Goal: Task Accomplishment & Management: Use online tool/utility

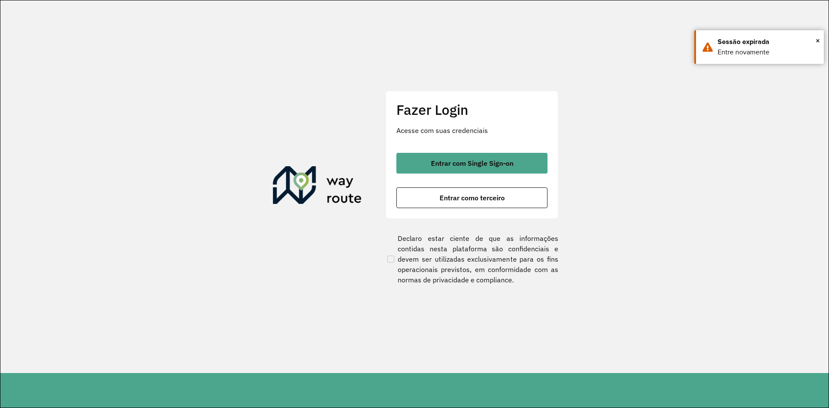
click at [509, 199] on button "Entrar como terceiro" at bounding box center [471, 197] width 151 height 21
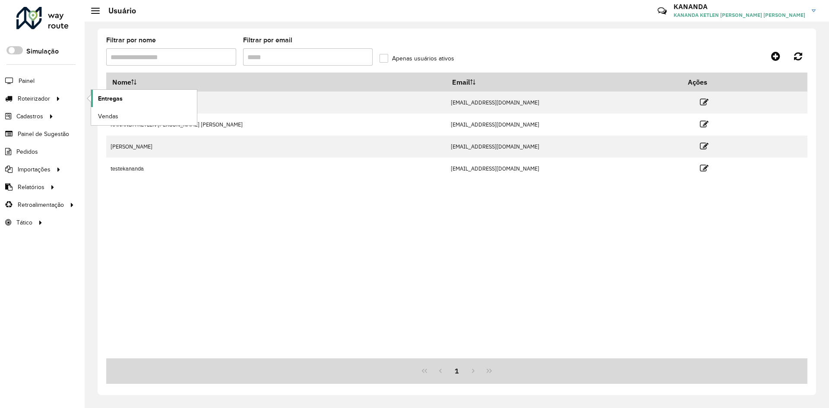
click at [99, 100] on span "Entregas" at bounding box center [110, 98] width 25 height 9
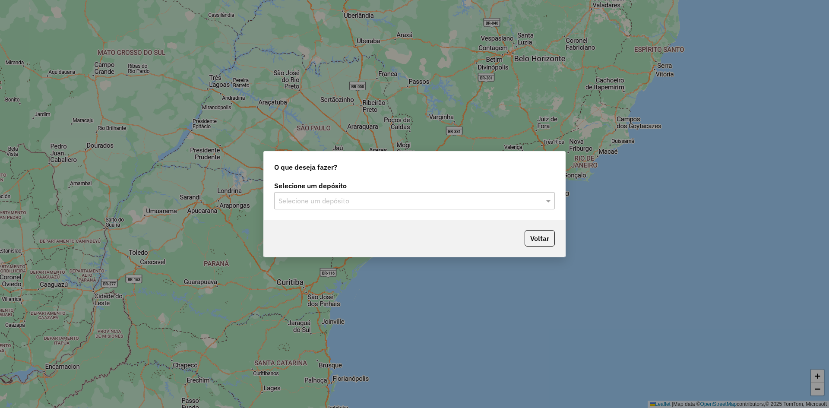
click at [432, 200] on input "text" at bounding box center [405, 201] width 255 height 10
click at [415, 219] on div "RONDOBIER" at bounding box center [415, 225] width 280 height 15
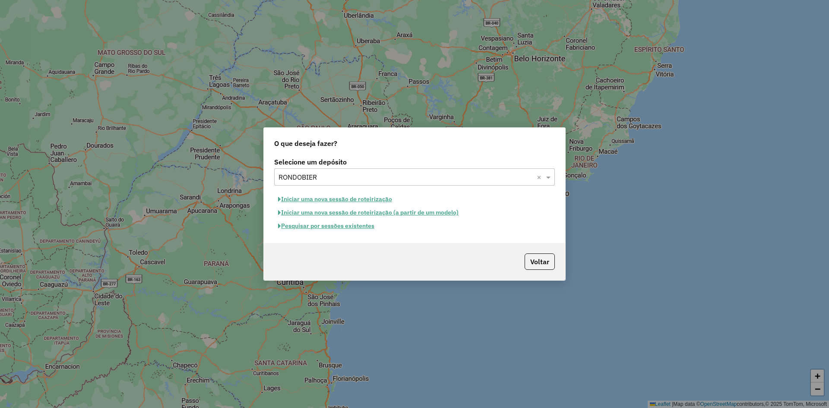
click at [362, 226] on button "Pesquisar por sessões existentes" at bounding box center [326, 225] width 104 height 13
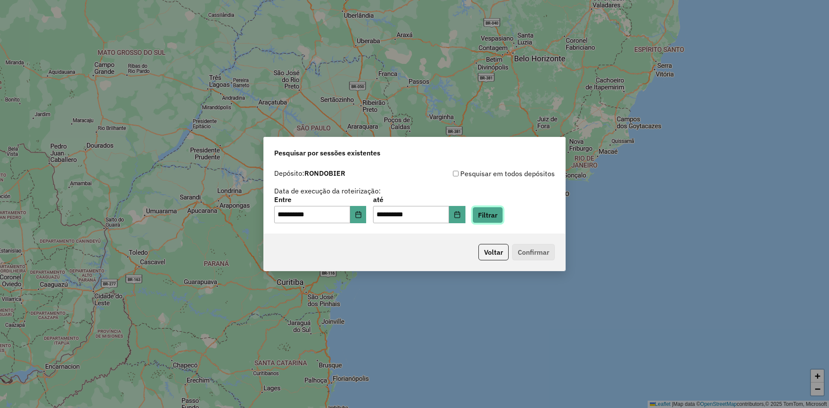
click at [491, 219] on button "Filtrar" at bounding box center [487, 215] width 31 height 16
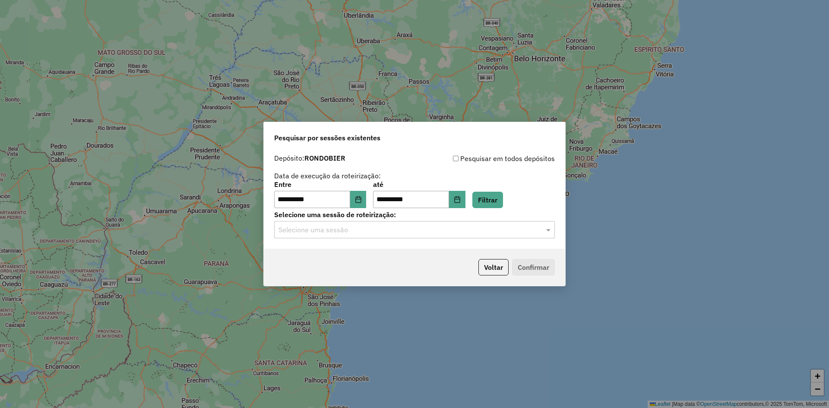
click at [392, 232] on input "text" at bounding box center [405, 230] width 255 height 10
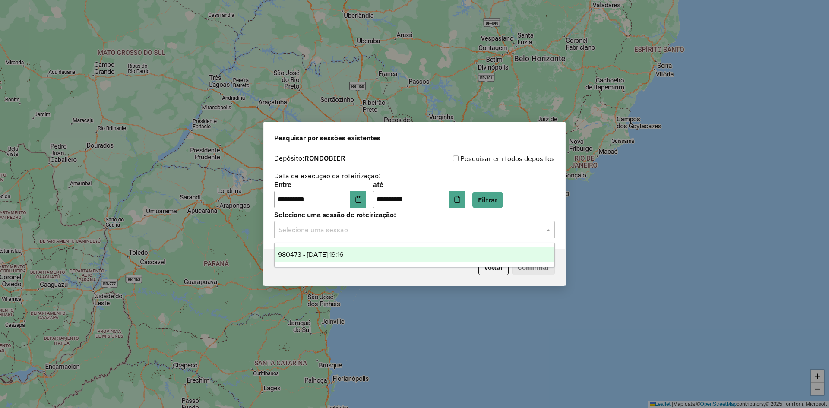
click at [394, 248] on div "980473 - 16/08/2025 19:16" at bounding box center [415, 254] width 280 height 15
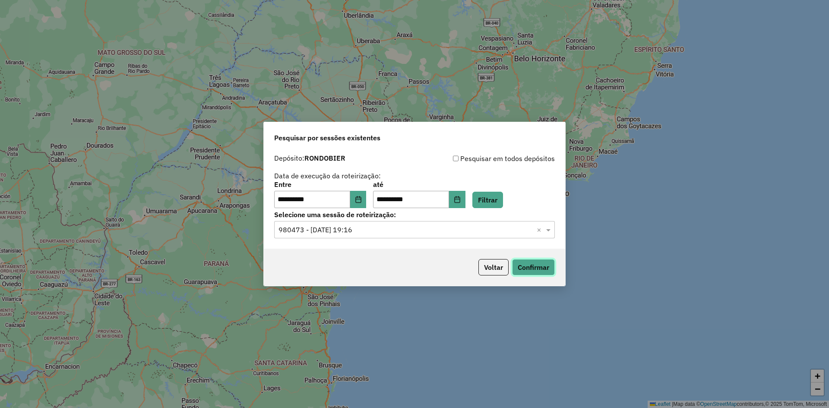
click at [539, 263] on button "Confirmar" at bounding box center [533, 267] width 43 height 16
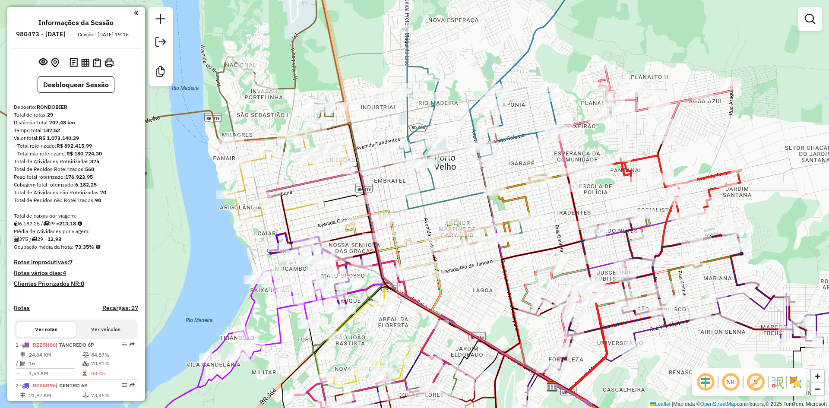
drag, startPoint x: 418, startPoint y: 251, endPoint x: 482, endPoint y: 276, distance: 68.5
click at [482, 276] on div "Janela de atendimento Grade de atendimento Capacidade Transportadoras Veículos …" at bounding box center [414, 204] width 829 height 408
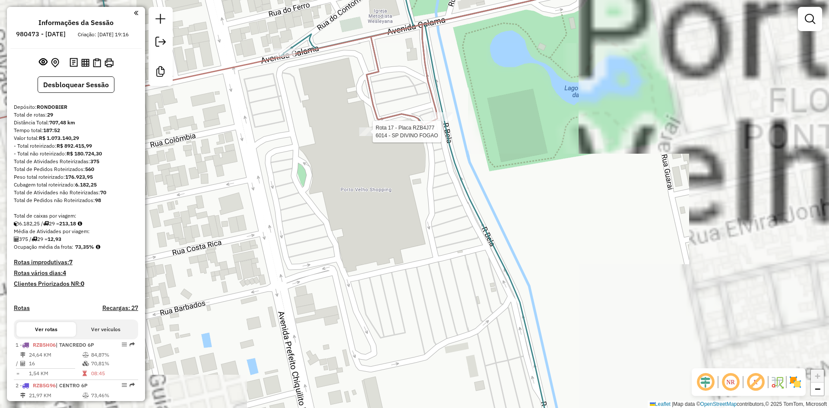
select select "**********"
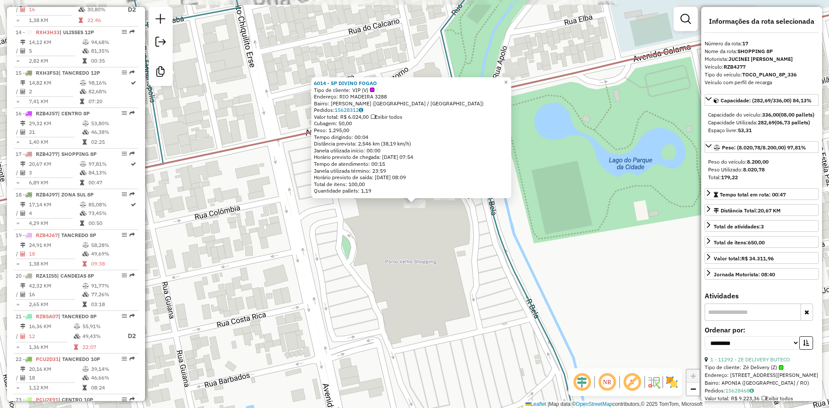
scroll to position [994, 0]
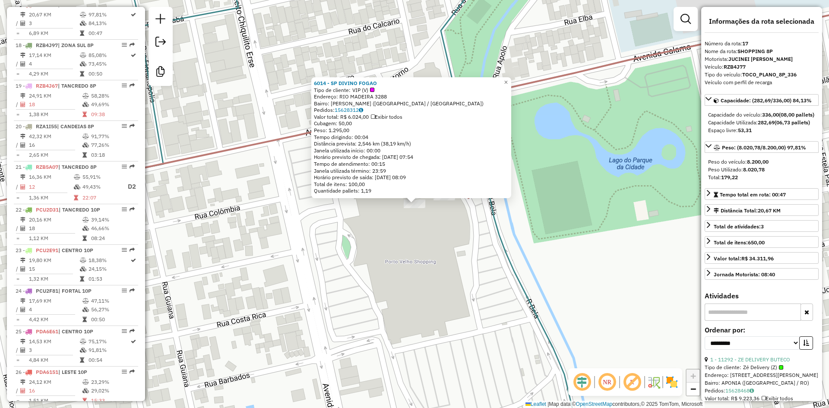
click at [429, 229] on div "6014 - SP DIVINO FOGAO Tipo de cliente: VIP (V) Endereço: RIO MADEIRA 3288 Bair…" at bounding box center [414, 204] width 829 height 408
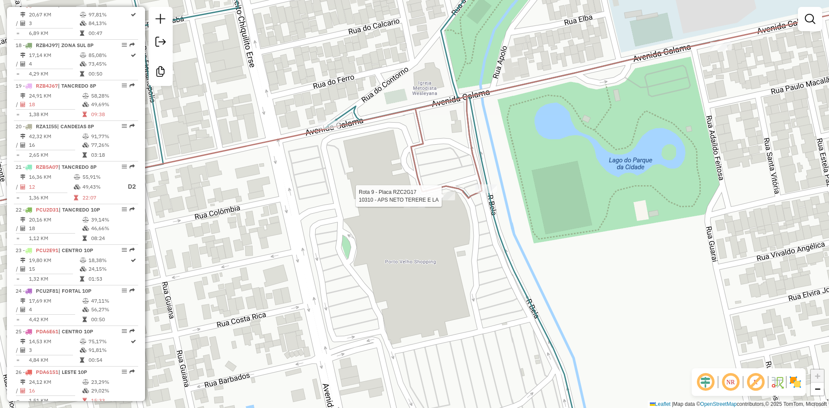
click at [443, 200] on div at bounding box center [445, 196] width 22 height 9
select select "**********"
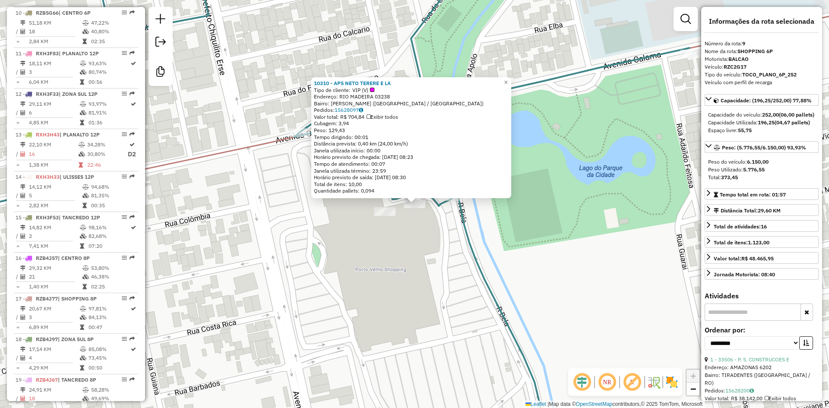
scroll to position [667, 0]
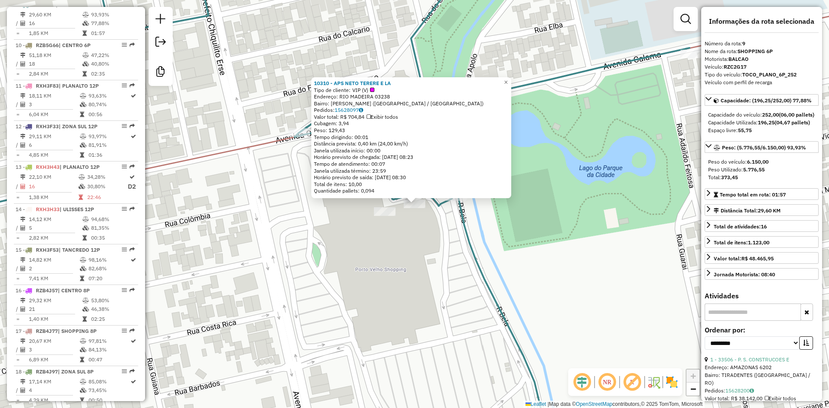
click at [430, 230] on div "10310 - APS NETO TERERE E LA Tipo de cliente: VIP (V) Endereço: RIO MADEIRA 032…" at bounding box center [414, 204] width 829 height 408
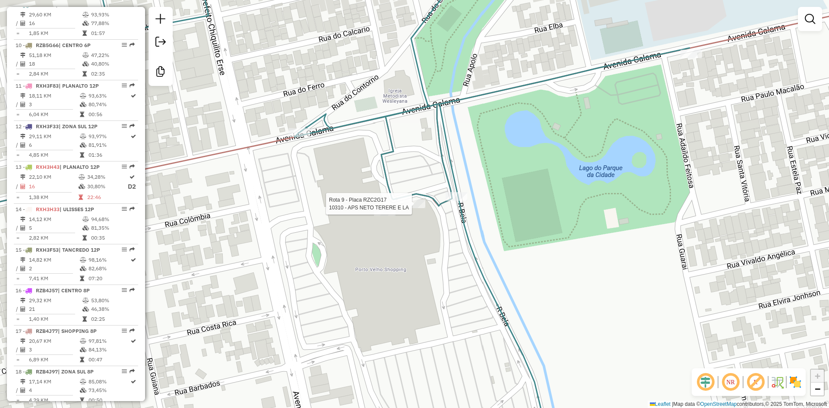
select select "**********"
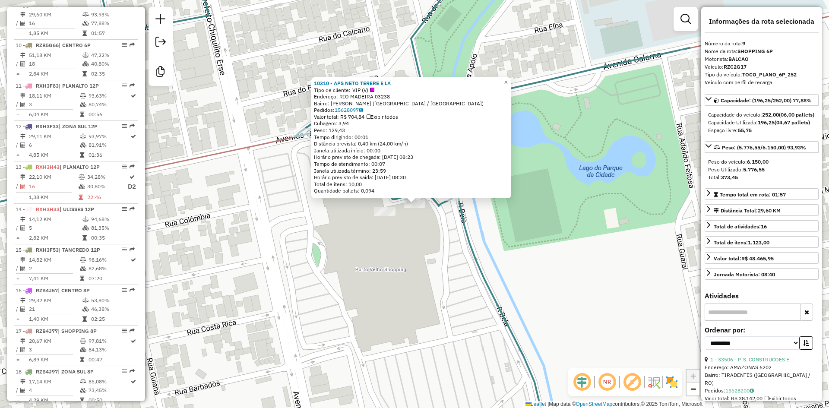
click at [407, 245] on div "10310 - APS NETO TERERE E LA Tipo de cliente: VIP (V) Endereço: RIO MADEIRA 032…" at bounding box center [414, 204] width 829 height 408
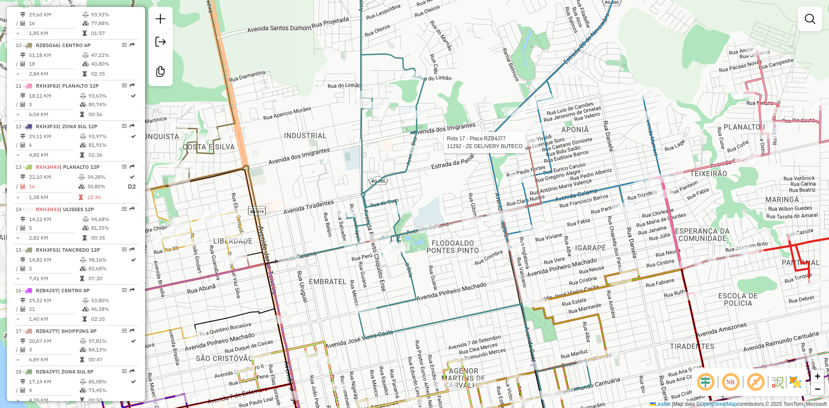
select select "**********"
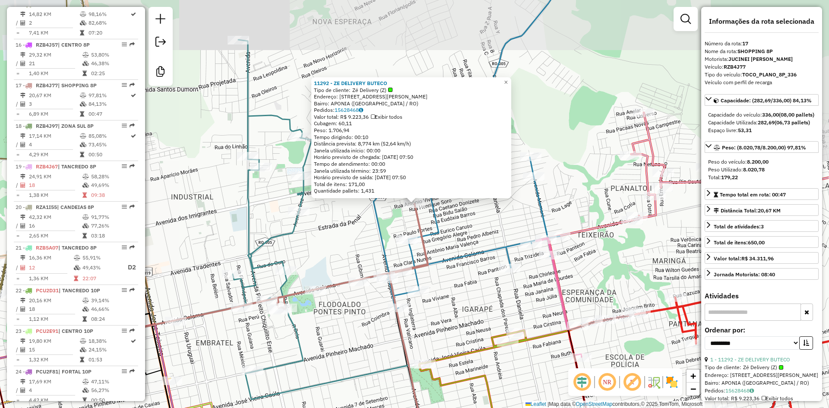
scroll to position [994, 0]
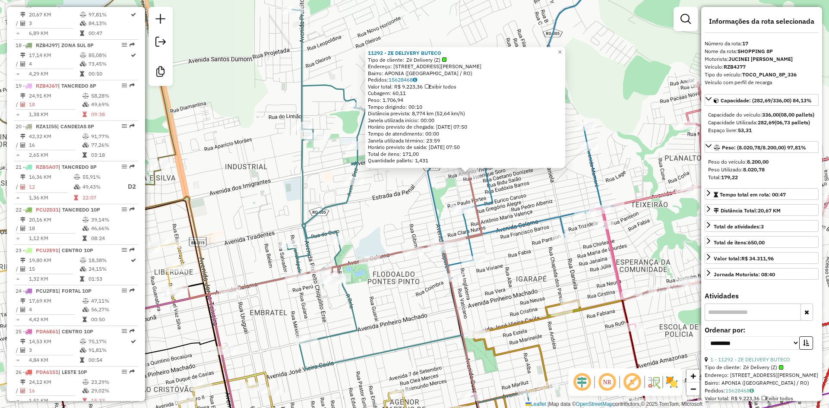
drag, startPoint x: 345, startPoint y: 316, endPoint x: 399, endPoint y: 286, distance: 61.5
click at [399, 286] on div "11292 - ZE DELIVERY BUTECO Tipo de cliente: Zé Delivery (Z) Endereço: [STREET_A…" at bounding box center [414, 204] width 829 height 408
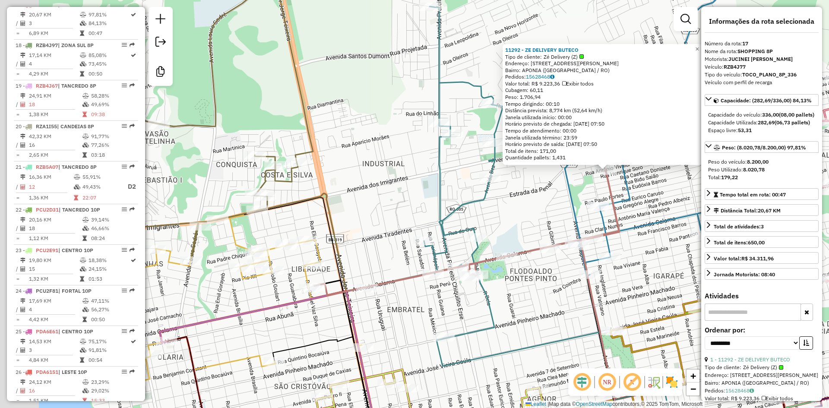
drag, startPoint x: 399, startPoint y: 298, endPoint x: 538, endPoint y: 294, distance: 138.2
click at [537, 295] on div "11292 - ZE DELIVERY BUTECO Tipo de cliente: Zé Delivery (Z) Endereço: [STREET_A…" at bounding box center [414, 204] width 829 height 408
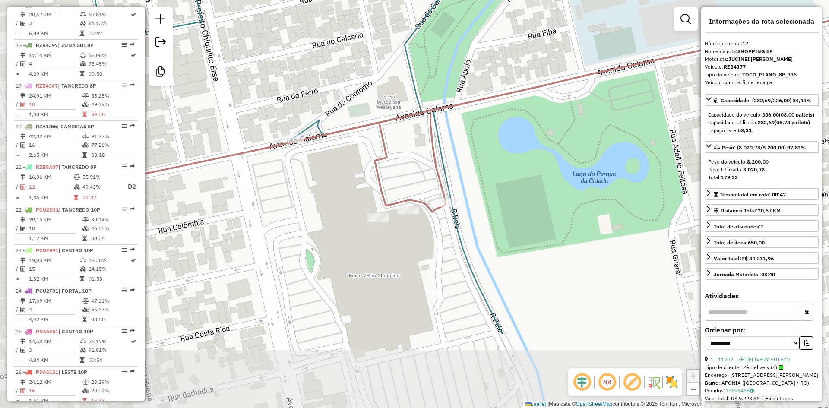
drag, startPoint x: 439, startPoint y: 345, endPoint x: 558, endPoint y: 230, distance: 165.5
click at [558, 230] on div "11292 - ZE DELIVERY BUTECO Tipo de cliente: Zé Delivery (Z) Endereço: [STREET_A…" at bounding box center [414, 204] width 829 height 408
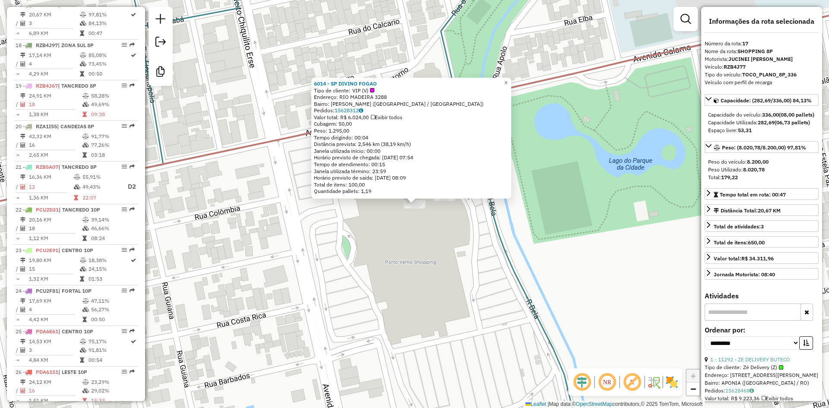
click at [582, 298] on div "6014 - SP DIVINO FOGAO Tipo de cliente: VIP (V) Endereço: RIO MADEIRA 3288 Bair…" at bounding box center [414, 204] width 829 height 408
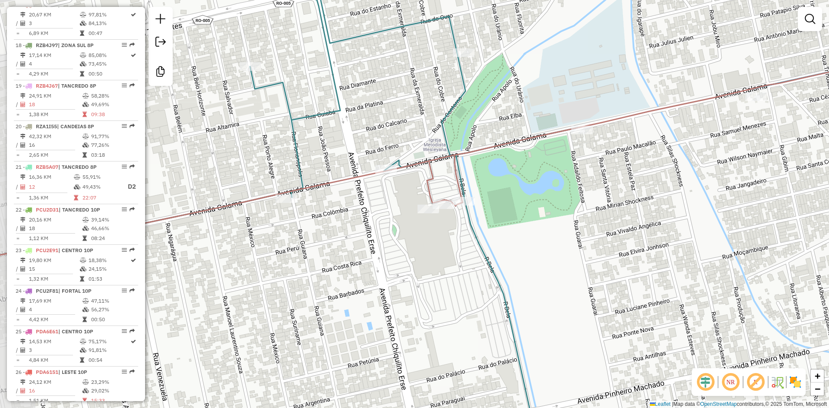
drag, startPoint x: 374, startPoint y: 209, endPoint x: 415, endPoint y: 194, distance: 43.6
click at [415, 194] on div "Janela de atendimento Grade de atendimento Capacidade Transportadoras Veículos …" at bounding box center [414, 204] width 829 height 408
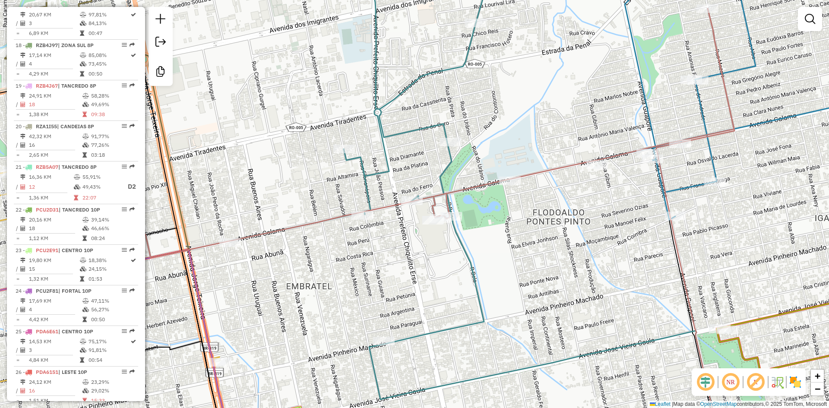
drag, startPoint x: 479, startPoint y: 218, endPoint x: 490, endPoint y: 260, distance: 43.6
click at [490, 260] on div "Janela de atendimento Grade de atendimento Capacidade Transportadoras Veículos …" at bounding box center [414, 204] width 829 height 408
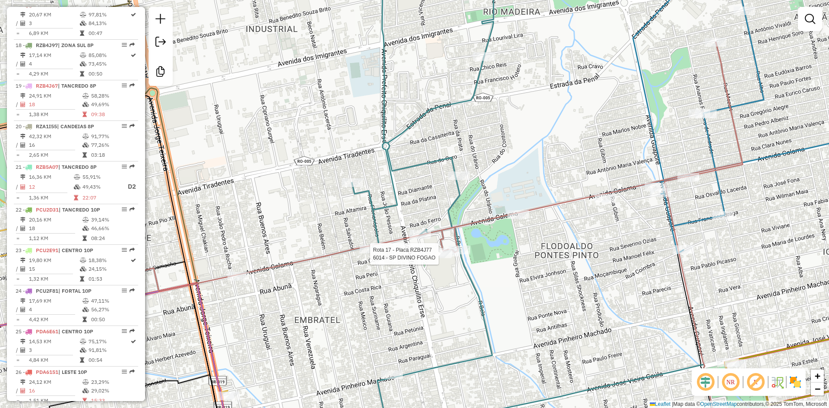
select select "**********"
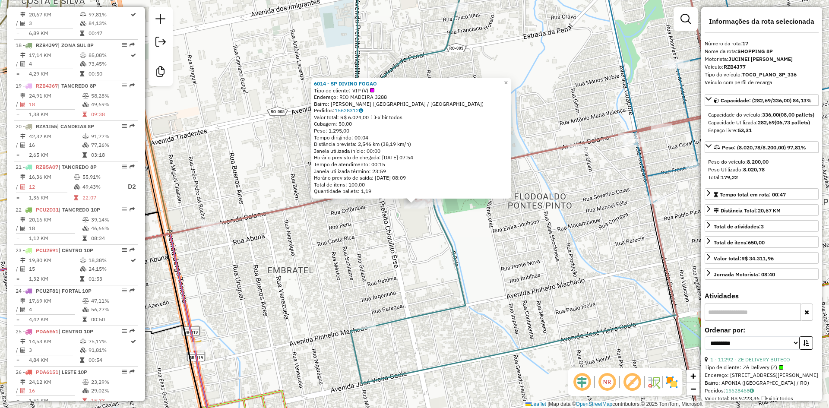
click at [503, 253] on div "6014 - SP DIVINO FOGAO Tipo de cliente: VIP (V) Endereço: RIO MADEIRA 3288 Bair…" at bounding box center [414, 204] width 829 height 408
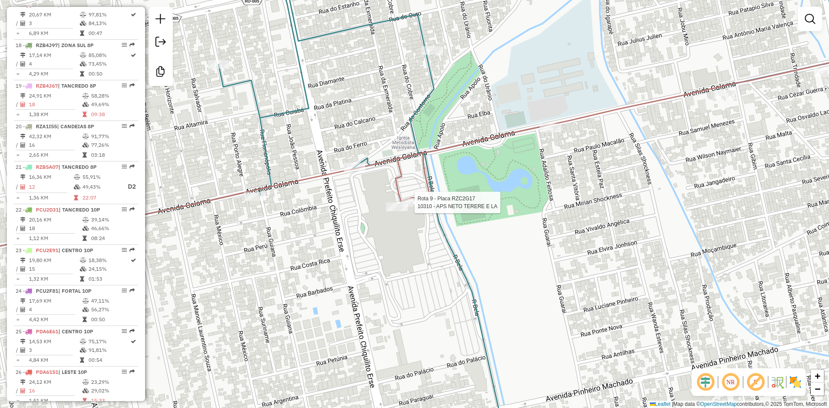
select select "**********"
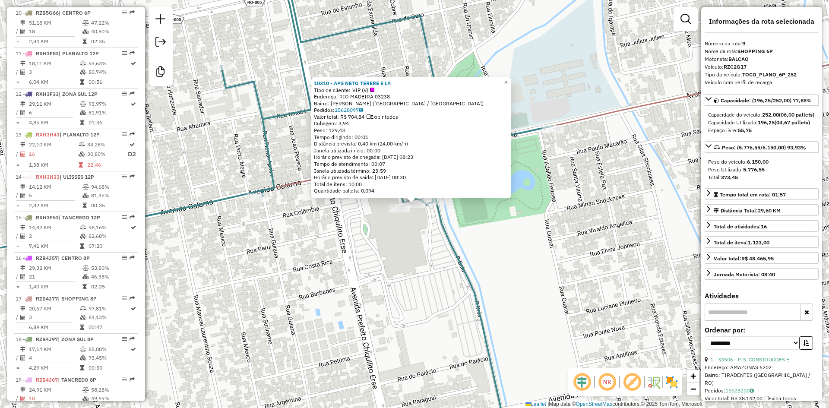
scroll to position [667, 0]
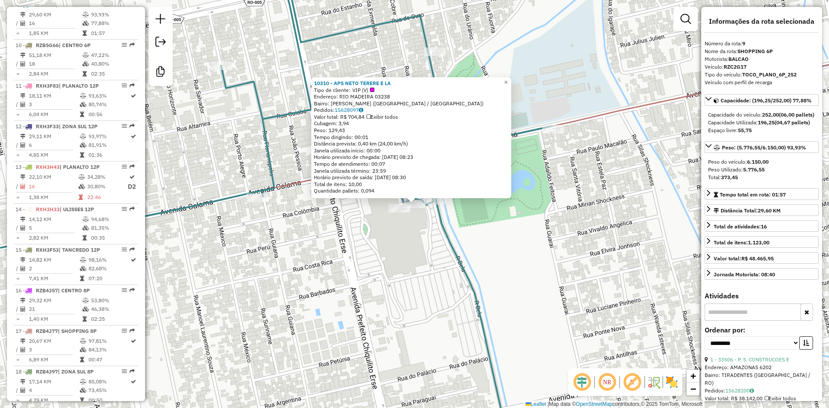
click at [505, 253] on div "10310 - APS NETO TERERE E LA Tipo de cliente: VIP (V) Endereço: RIO MADEIRA 032…" at bounding box center [414, 204] width 829 height 408
